Goal: Task Accomplishment & Management: Complete application form

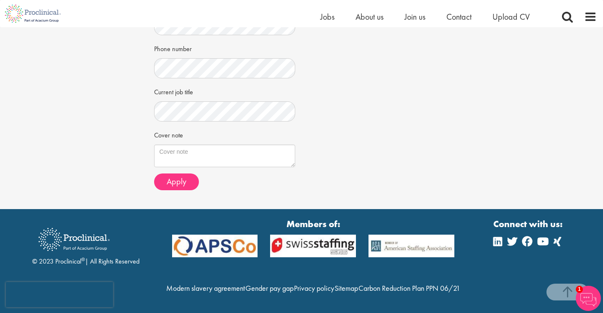
scroll to position [235, 0]
click at [217, 145] on textarea "Cover note" at bounding box center [225, 156] width 142 height 23
paste textarea "Dear Mr. Bye, I am writing to express my strong interest in the Medical Informa…"
click at [211, 145] on textarea "Cover note" at bounding box center [225, 156] width 142 height 23
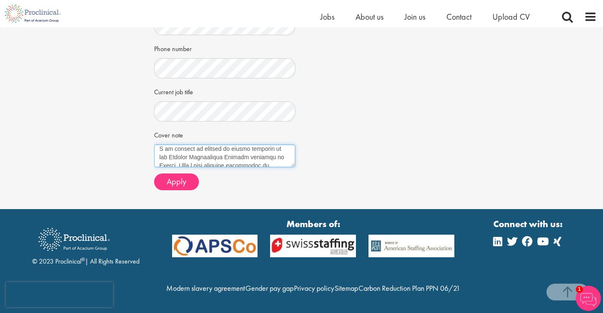
scroll to position [21, 0]
click at [287, 145] on textarea "Cover note" at bounding box center [225, 156] width 142 height 23
click at [265, 145] on textarea "Cover note" at bounding box center [225, 156] width 142 height 23
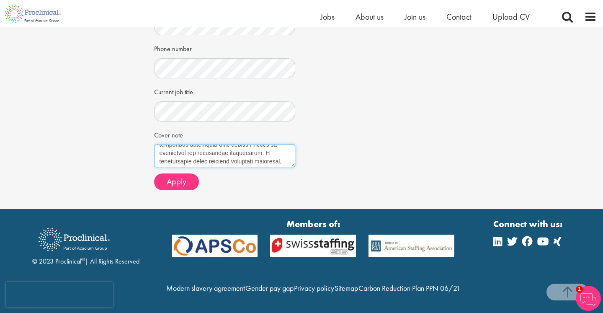
click at [199, 145] on textarea "Cover note" at bounding box center [225, 156] width 142 height 23
click at [253, 145] on textarea "Cover note" at bounding box center [225, 156] width 142 height 23
click at [272, 145] on textarea "Cover note" at bounding box center [225, 156] width 142 height 23
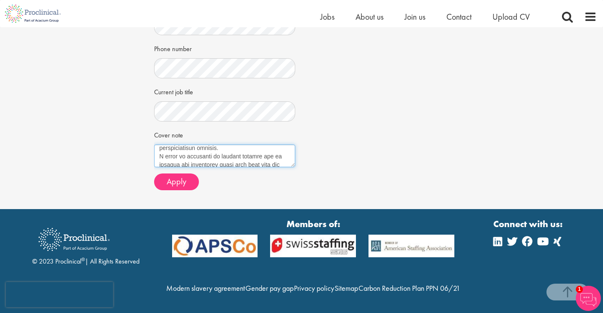
type textarea "Dear Mr. Bye, I am writing to express my strong interest in the Medical Informa…"
drag, startPoint x: 160, startPoint y: 132, endPoint x: 166, endPoint y: 332, distance: 199.5
click at [166, 313] on html "This website uses cookies. By continuing to use this site, you are giving your …" at bounding box center [301, 46] width 603 height 533
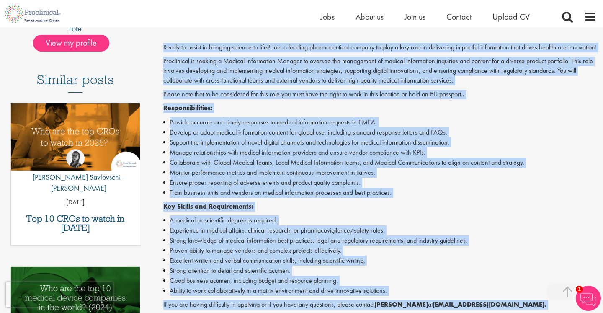
click at [310, 147] on li "Support the implementation of novel digital channels and technologies for medic…" at bounding box center [380, 142] width 434 height 10
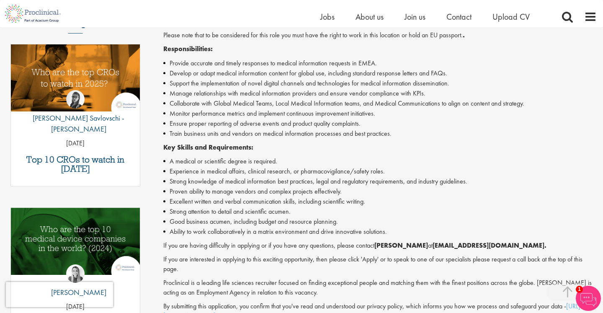
scroll to position [293, 0]
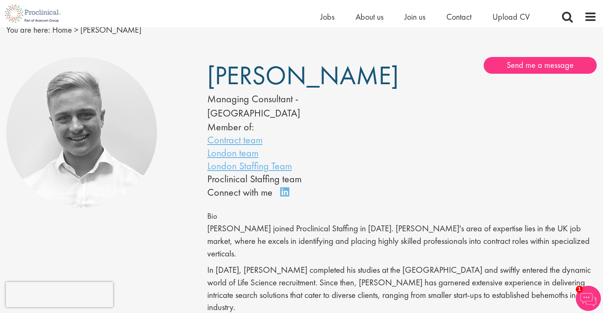
scroll to position [36, 0]
